Goal: Find contact information: Find contact information

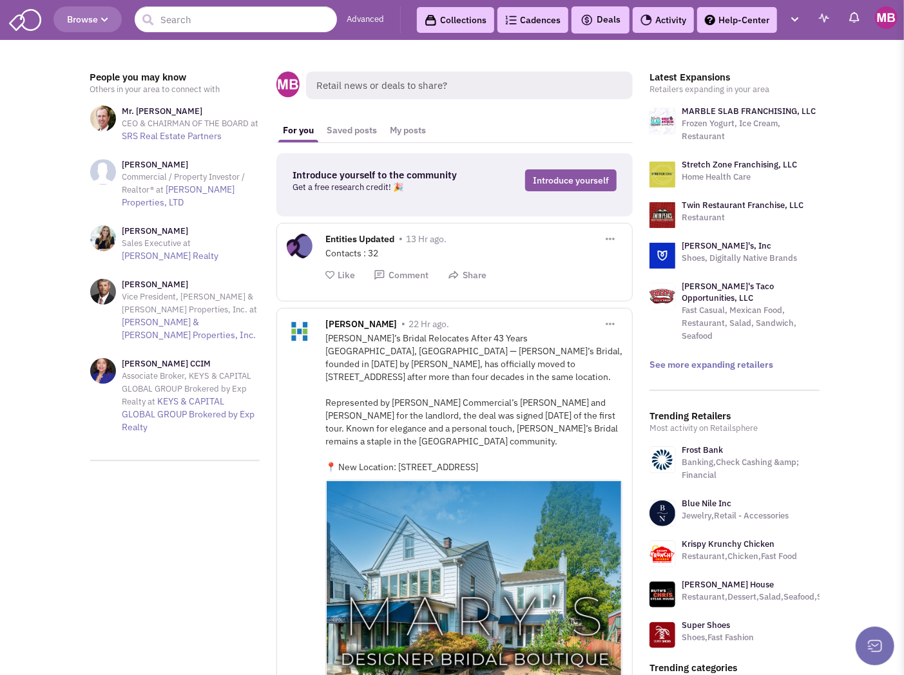
click at [451, 18] on link "Collections" at bounding box center [455, 20] width 77 height 26
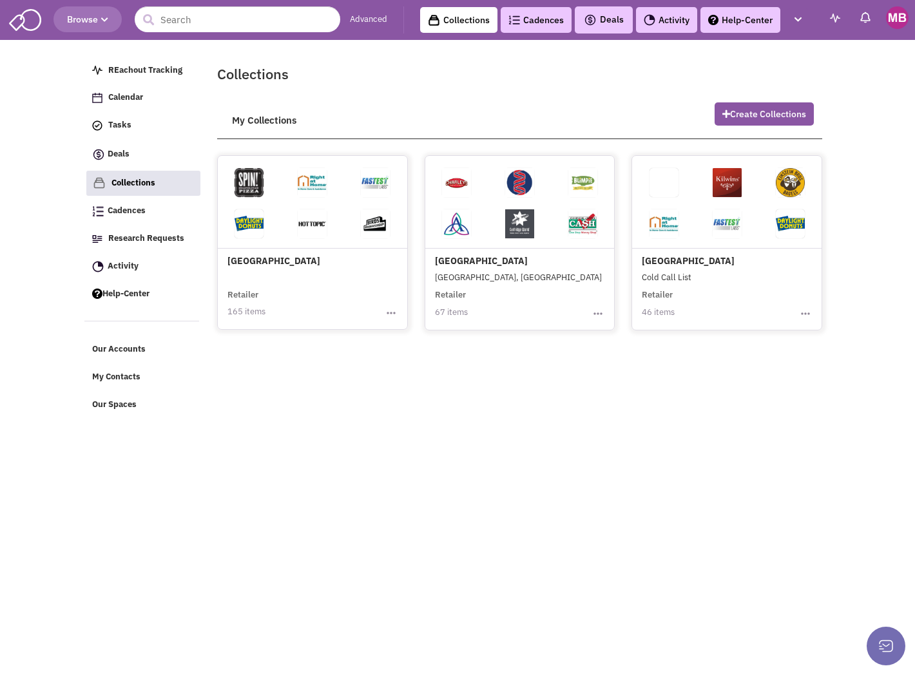
click at [494, 260] on h4 "[GEOGRAPHIC_DATA]" at bounding box center [520, 214] width 170 height 106
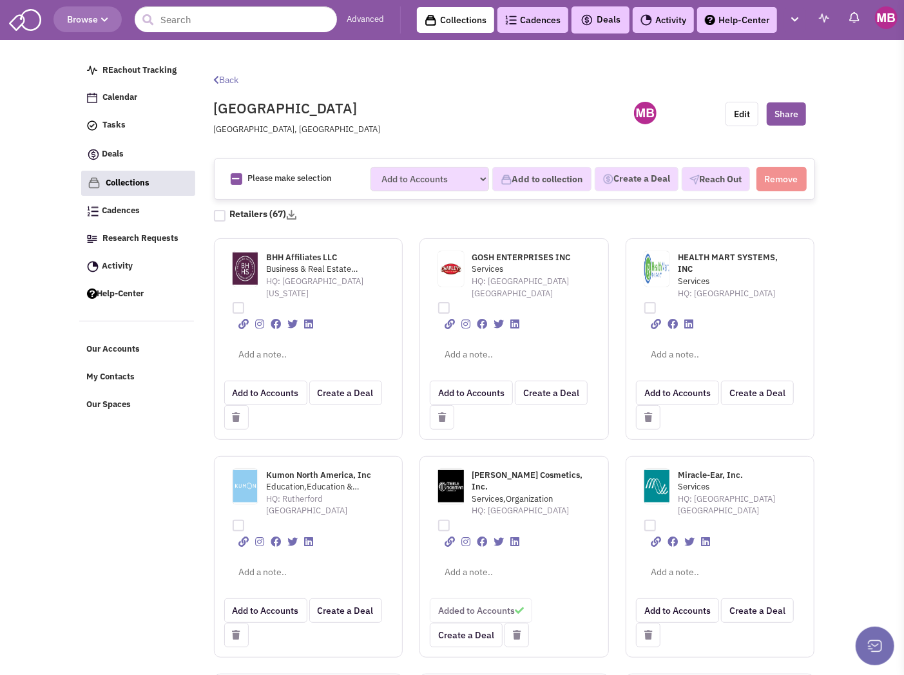
scroll to position [72, 0]
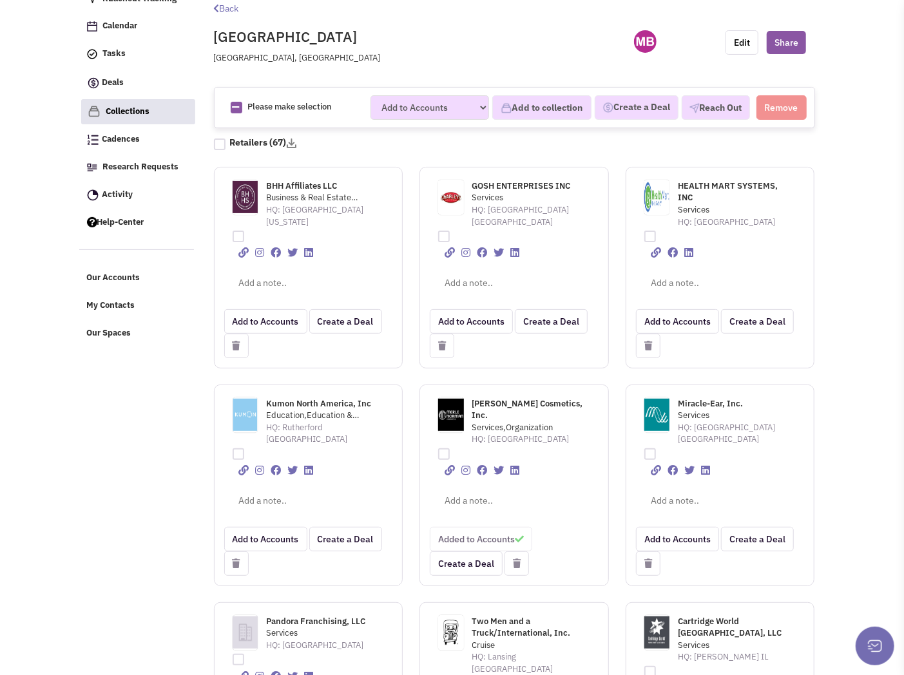
click at [508, 258] on div "GOSH ENTERPRISES INC Services HQ: [GEOGRAPHIC_DATA] [GEOGRAPHIC_DATA]" at bounding box center [513, 268] width 189 height 202
click at [497, 183] on span "GOSH ENTERPRISES INC" at bounding box center [521, 185] width 99 height 11
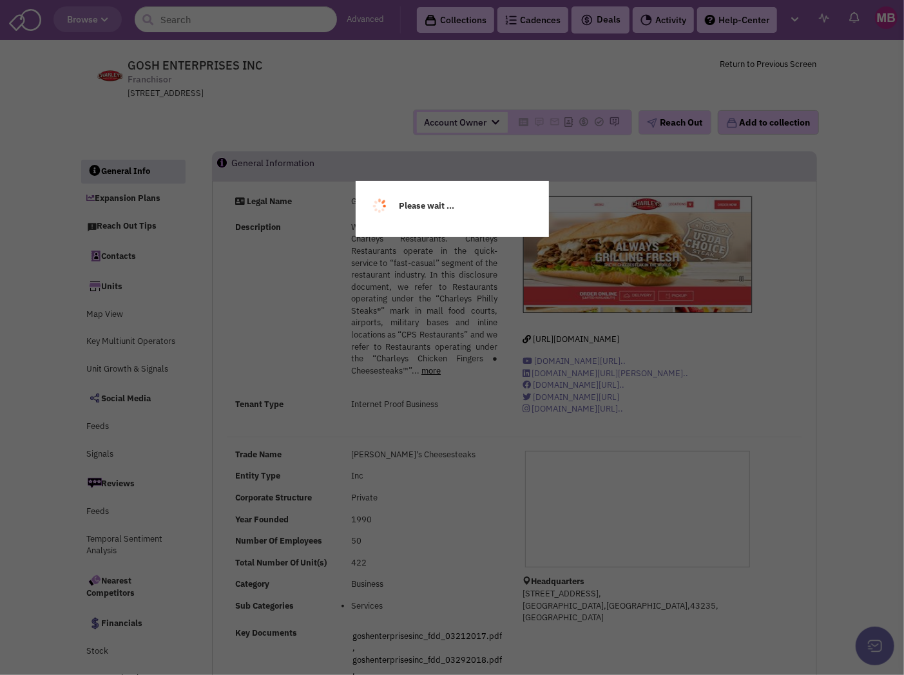
select select
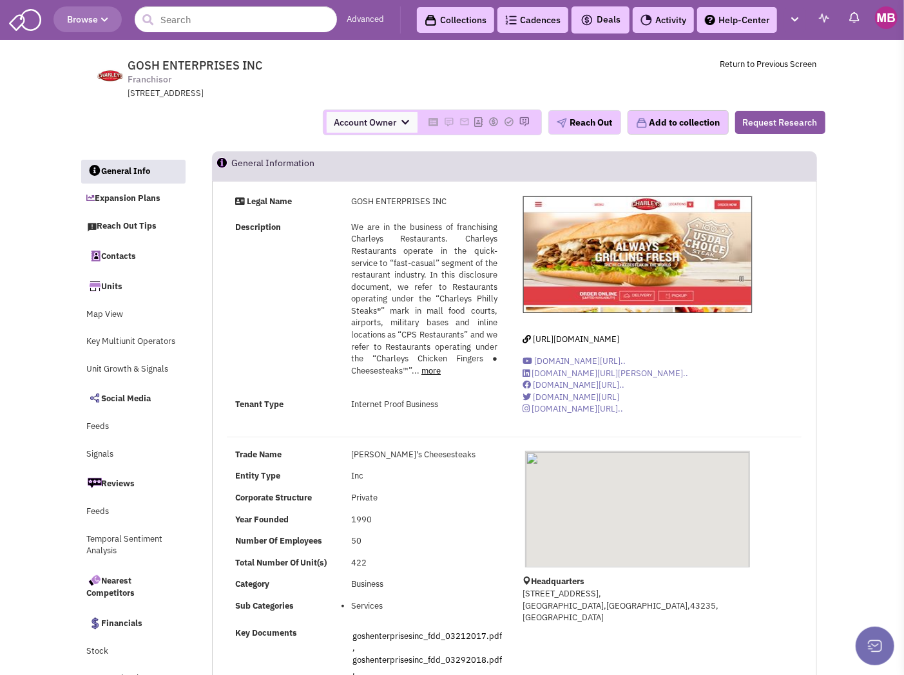
select select
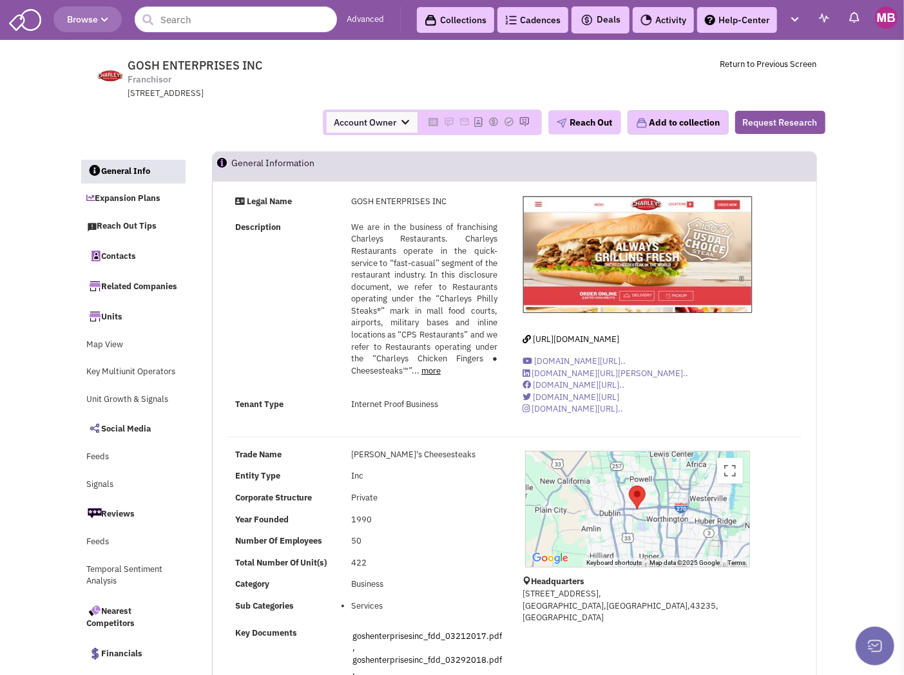
click at [112, 250] on link "Contacts" at bounding box center [133, 255] width 104 height 27
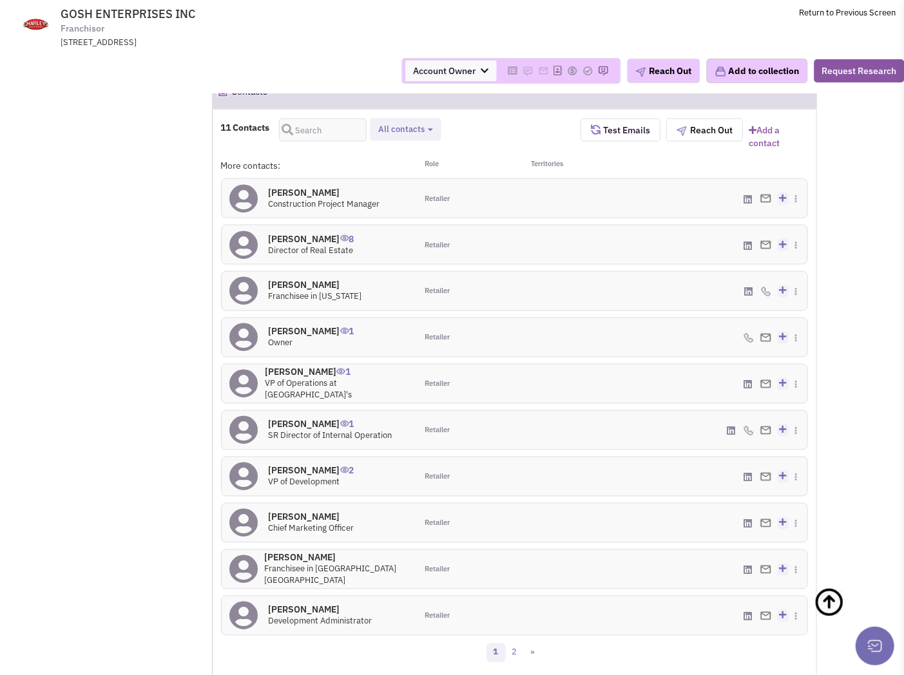
scroll to position [1000, 0]
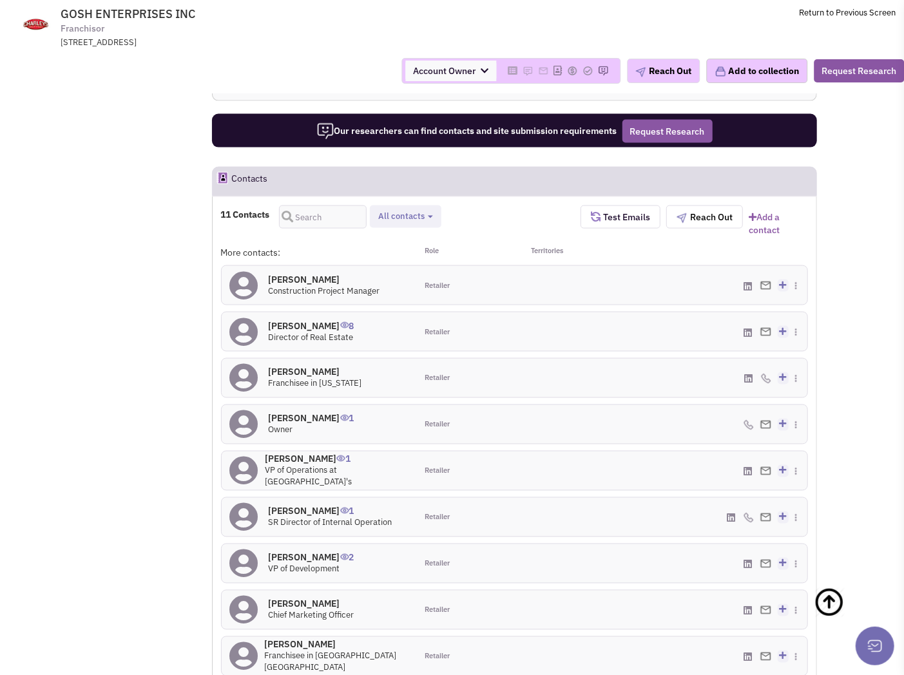
click at [620, 211] on span "Test Emails" at bounding box center [625, 217] width 50 height 12
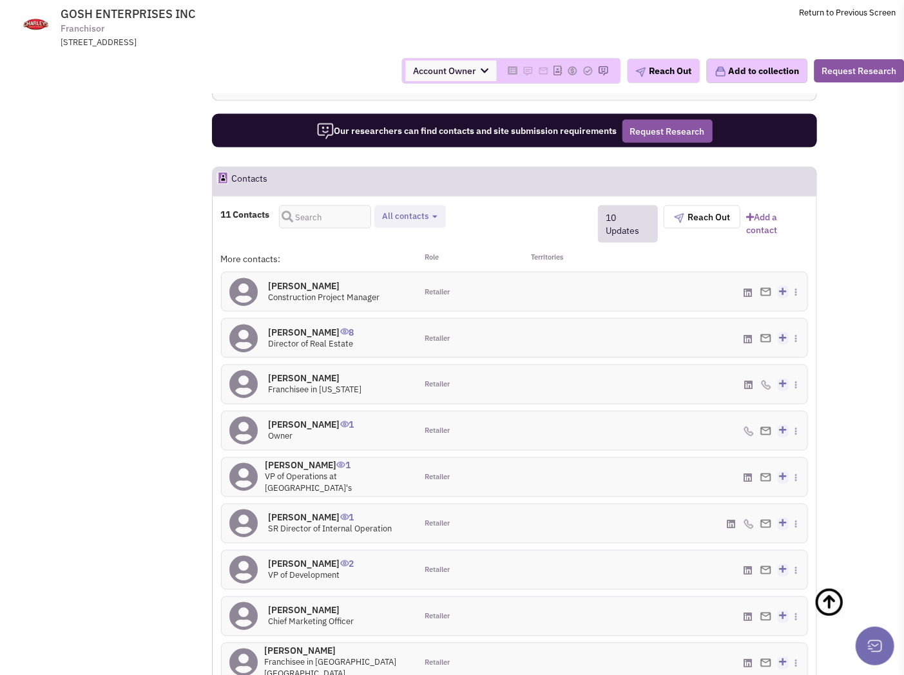
click at [430, 210] on button "All contacts" at bounding box center [410, 217] width 62 height 14
click at [395, 264] on span at bounding box center [393, 268] width 9 height 9
click at [392, 266] on input "Site selection decision makers" at bounding box center [392, 266] width 0 height 0
select select "4"
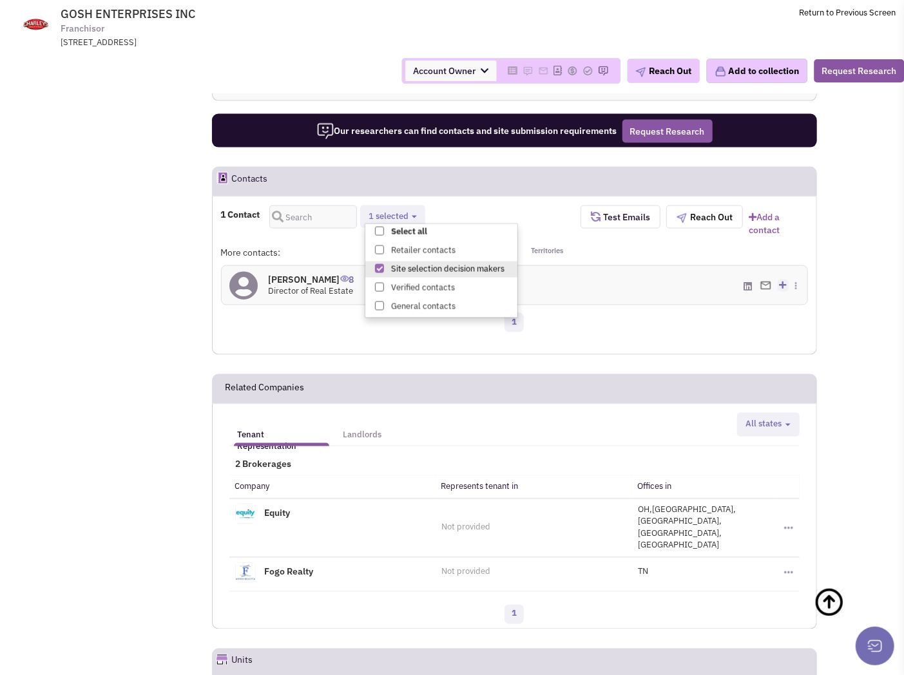
click at [655, 312] on div "1" at bounding box center [515, 325] width 604 height 26
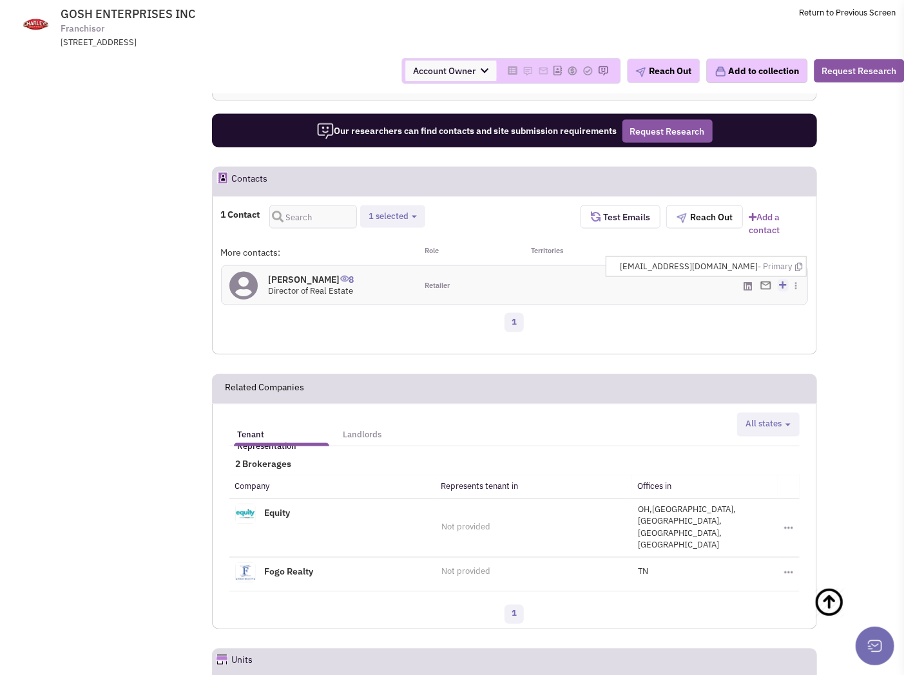
click at [768, 282] on img at bounding box center [765, 286] width 11 height 8
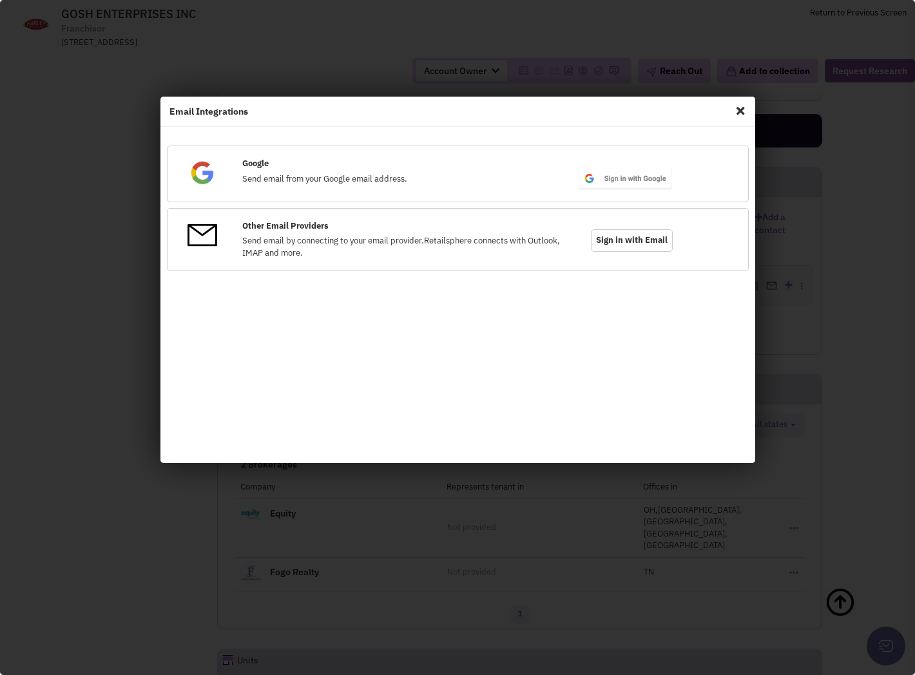
click at [741, 111] on span "Close" at bounding box center [740, 110] width 17 height 21
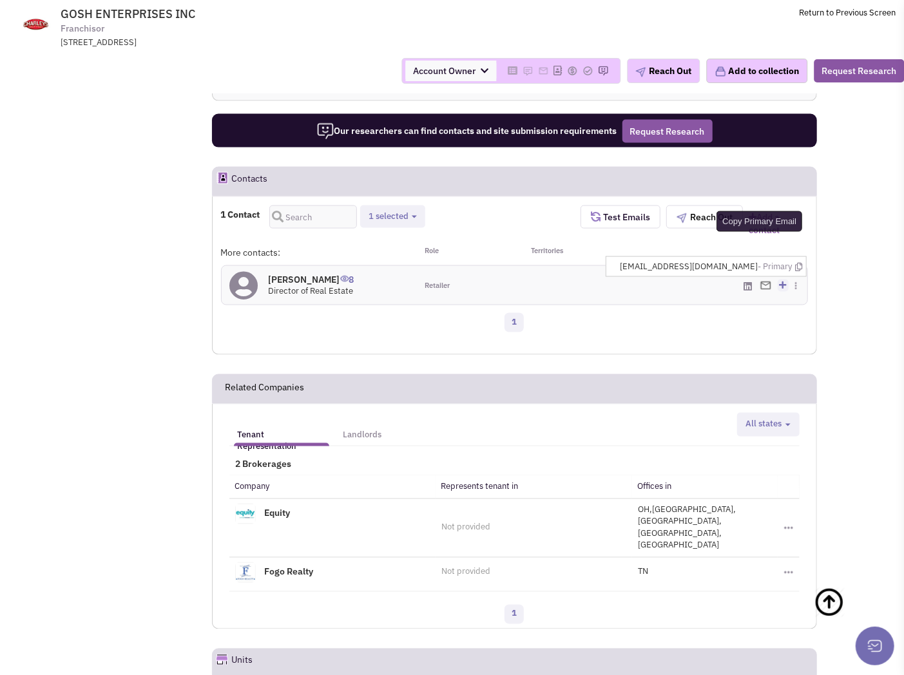
click at [798, 263] on icon at bounding box center [798, 267] width 7 height 8
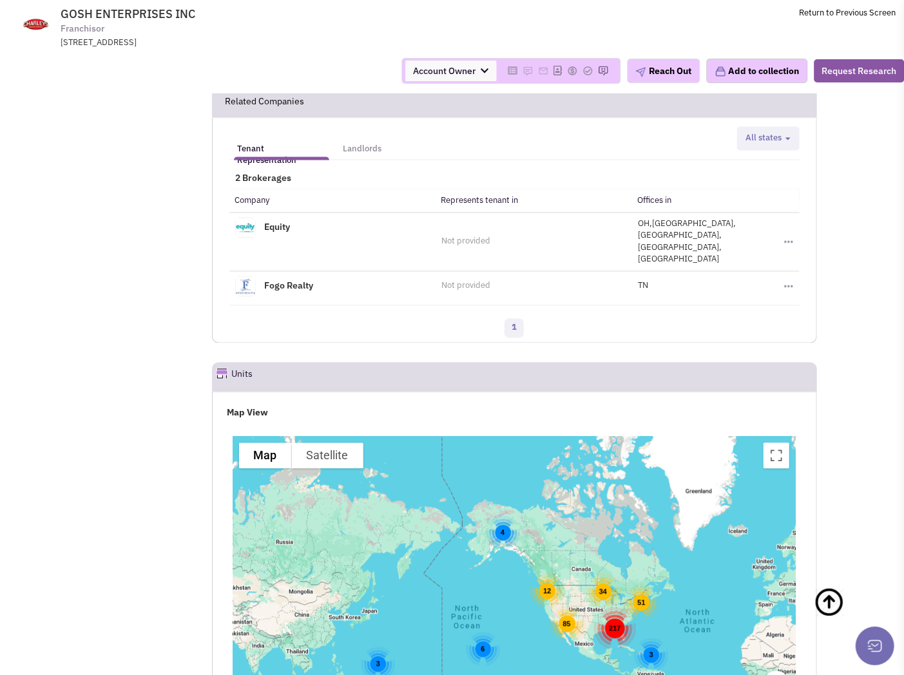
scroll to position [1357, 0]
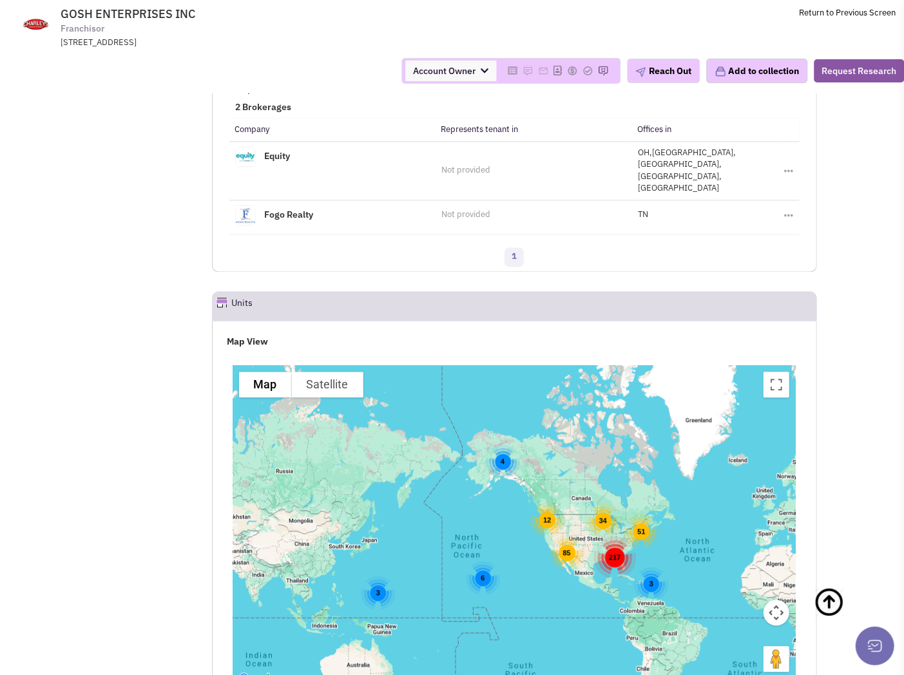
click at [613, 536] on div "217" at bounding box center [614, 557] width 43 height 43
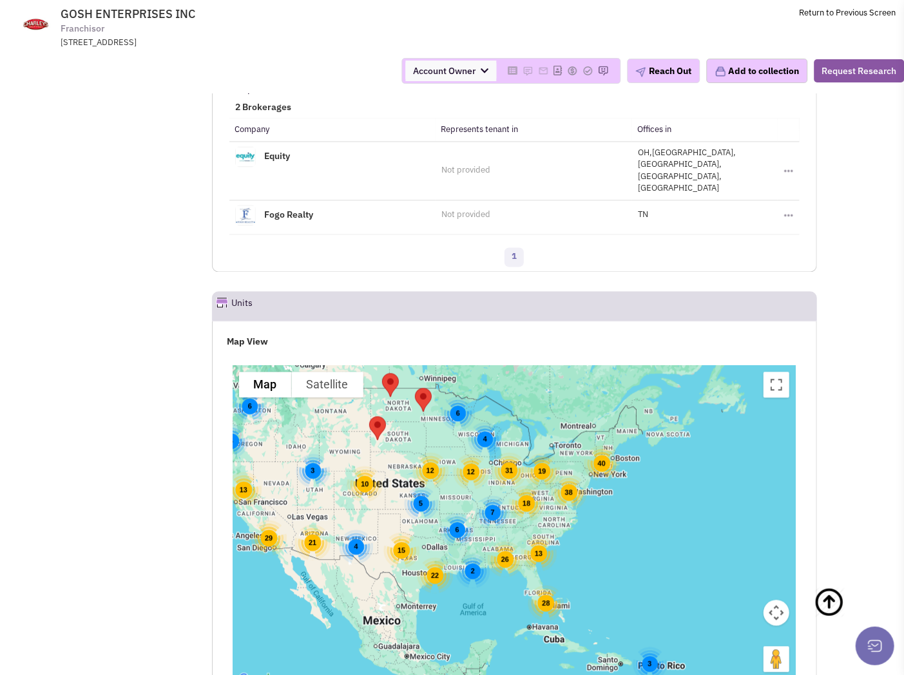
click at [422, 557] on div "22" at bounding box center [435, 575] width 36 height 36
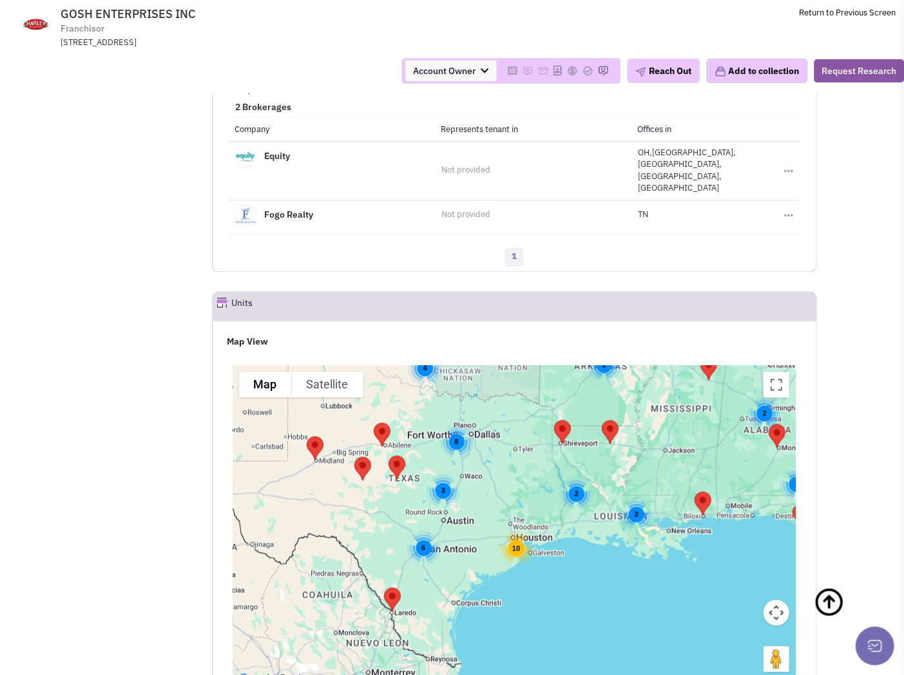
click at [512, 530] on div "10" at bounding box center [516, 548] width 36 height 36
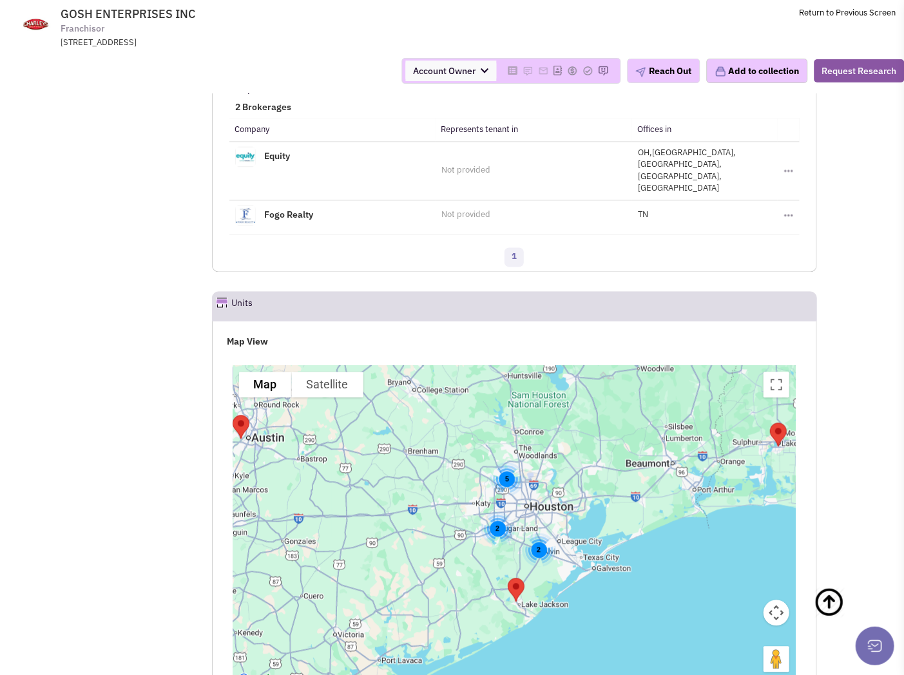
click at [539, 528] on div "2 5 2" at bounding box center [515, 526] width 564 height 322
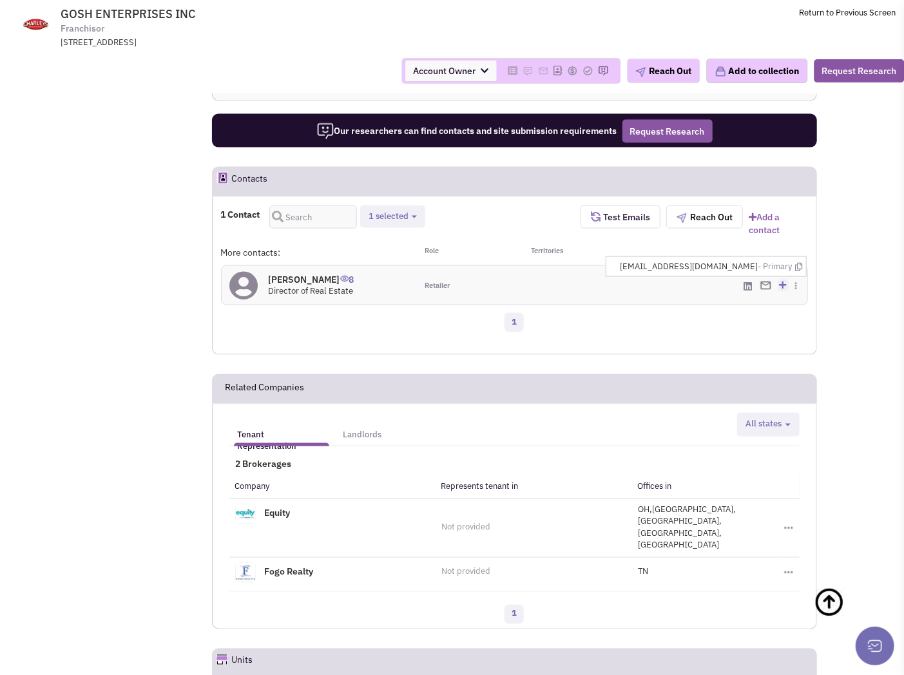
click at [307, 274] on h4 "Brice Kavanagh 8" at bounding box center [312, 280] width 86 height 12
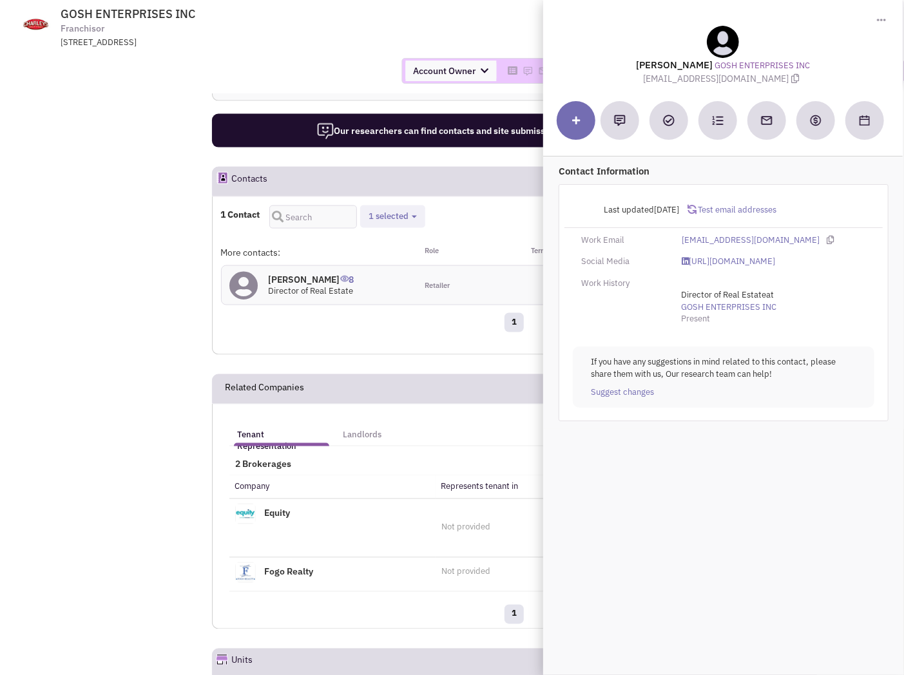
click at [734, 211] on span "Test email addresses" at bounding box center [736, 209] width 80 height 11
click at [380, 40] on div "2500 FARMERS DR STE 140, COLUMBUS, OH, 43235" at bounding box center [229, 43] width 336 height 12
